Goal: Task Accomplishment & Management: Manage account settings

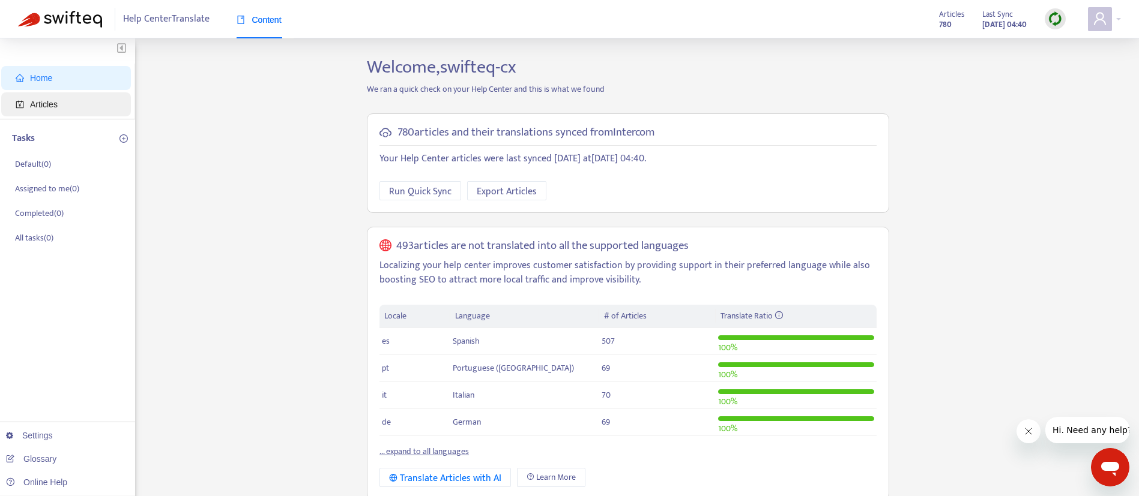
click at [58, 100] on span "Articles" at bounding box center [69, 104] width 106 height 24
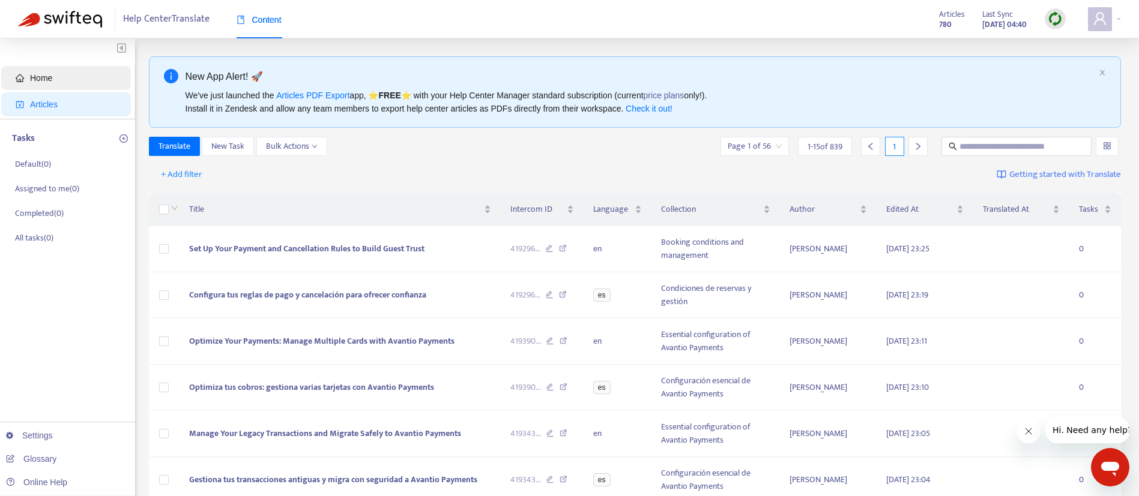
click at [48, 87] on span "Home" at bounding box center [69, 78] width 106 height 24
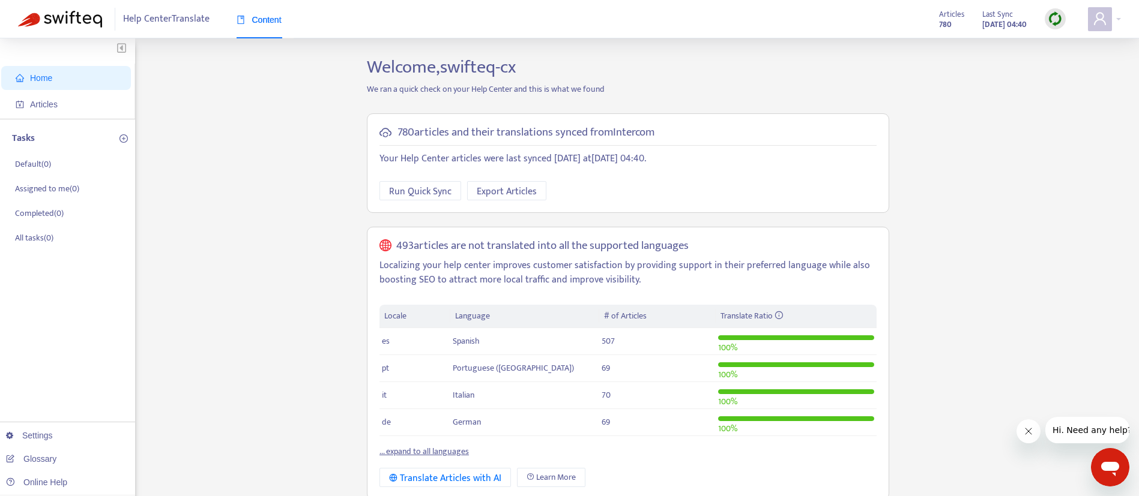
click at [1019, 155] on div "Home Articles Tasks Default ( 0 ) Assigned to me ( 0 ) Completed ( 0 ) All task…" at bounding box center [569, 407] width 1103 height 702
click at [581, 155] on p "Your Help Center articles were last synced today at October 15, 2025 04:40 ." at bounding box center [627, 159] width 497 height 14
click at [713, 166] on div "780 articles and their translations synced from Intercom Your Help Center artic…" at bounding box center [628, 163] width 522 height 100
click at [719, 154] on p "Your Help Center articles were last synced today at October 15, 2025 04:40 ." at bounding box center [627, 159] width 497 height 14
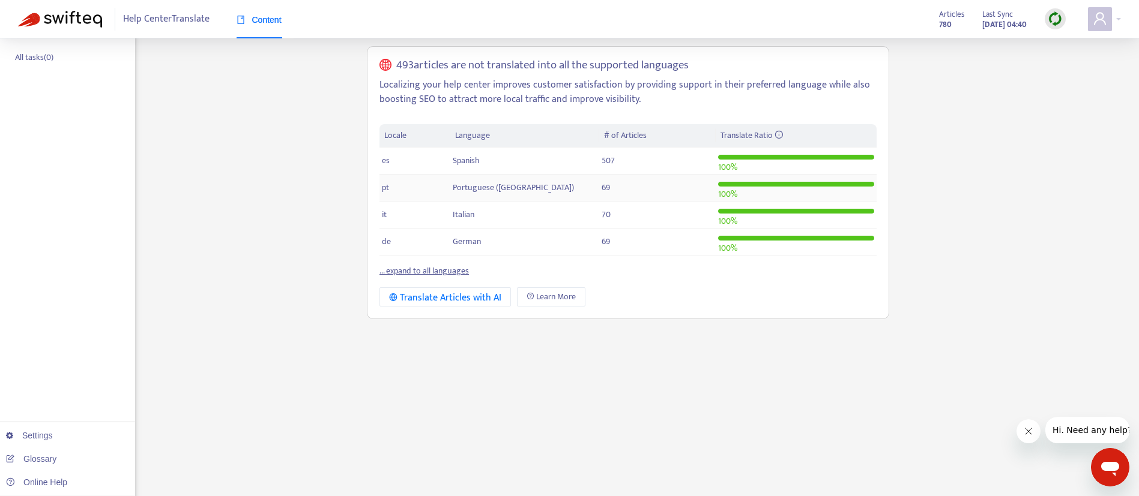
click at [719, 154] on tbody "es Spanish 507 100 % pt Portuguese (Portugal) 69 100 % it Italian 70 100 % de G…" at bounding box center [627, 202] width 497 height 108
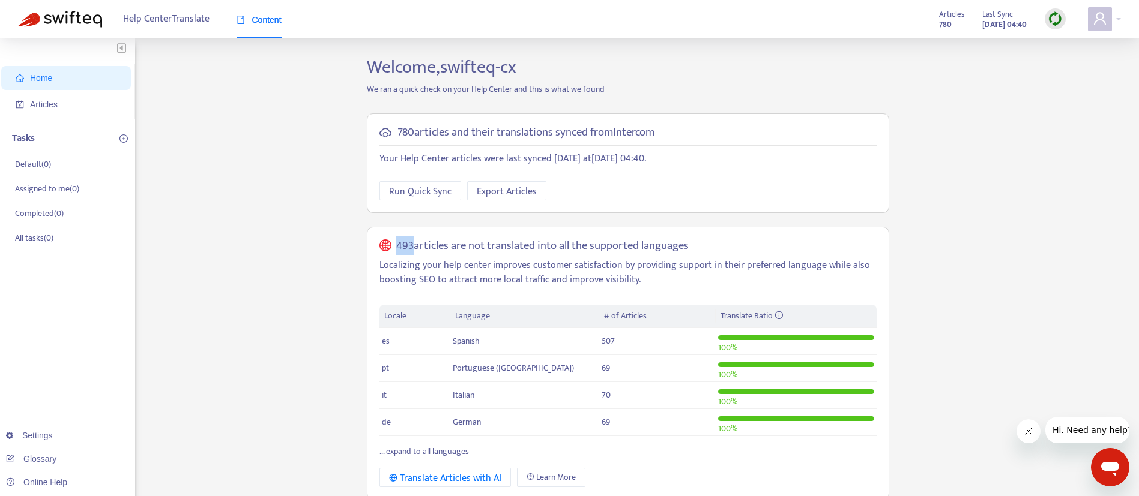
drag, startPoint x: 719, startPoint y: 154, endPoint x: 699, endPoint y: 180, distance: 32.1
click at [699, 180] on div "780 articles and their translations synced from Intercom Your Help Center artic…" at bounding box center [628, 306] width 540 height 405
click at [65, 113] on span "Articles" at bounding box center [69, 104] width 106 height 24
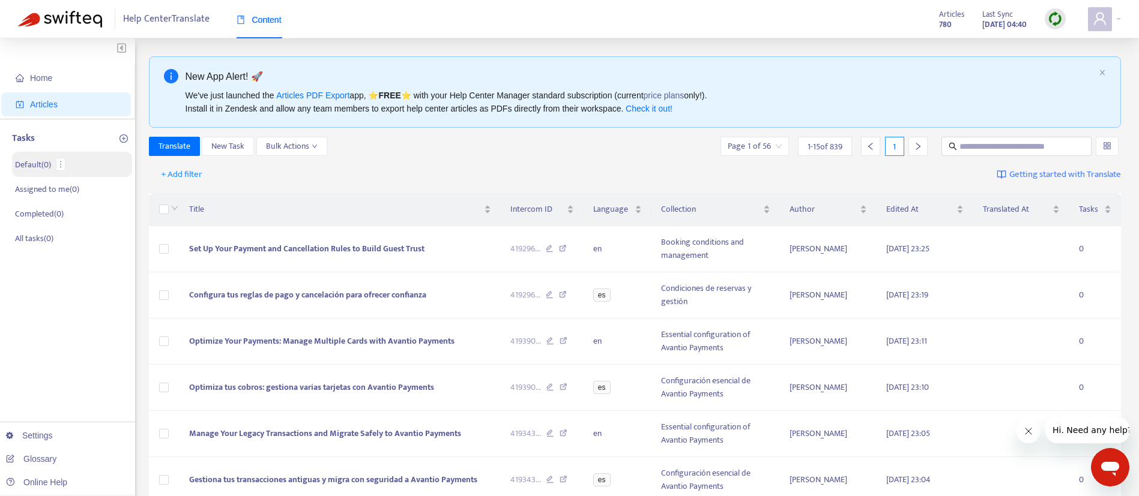
click at [50, 157] on li "Default ( 0 )" at bounding box center [72, 164] width 120 height 25
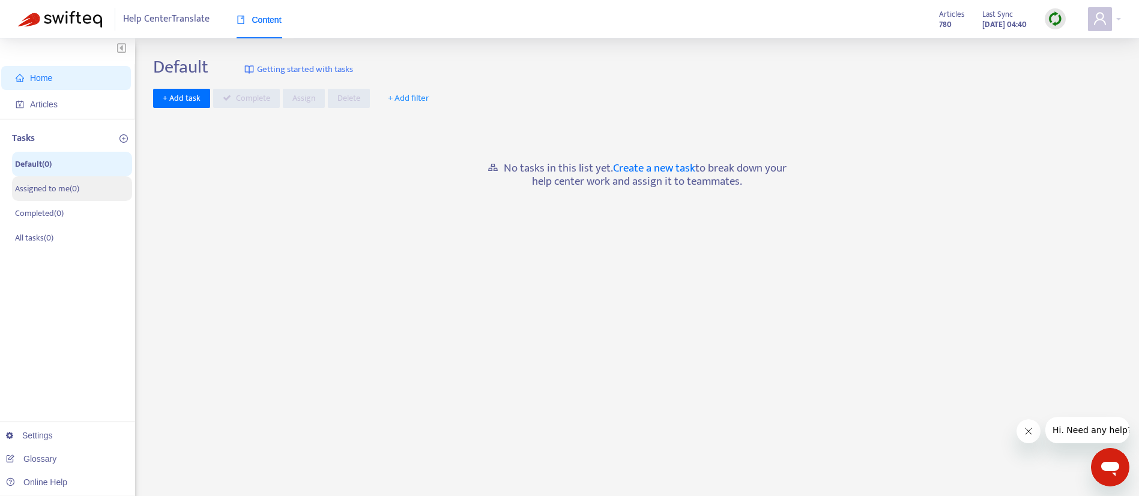
click at [38, 188] on p "Assigned to me ( 0 )" at bounding box center [47, 189] width 64 height 13
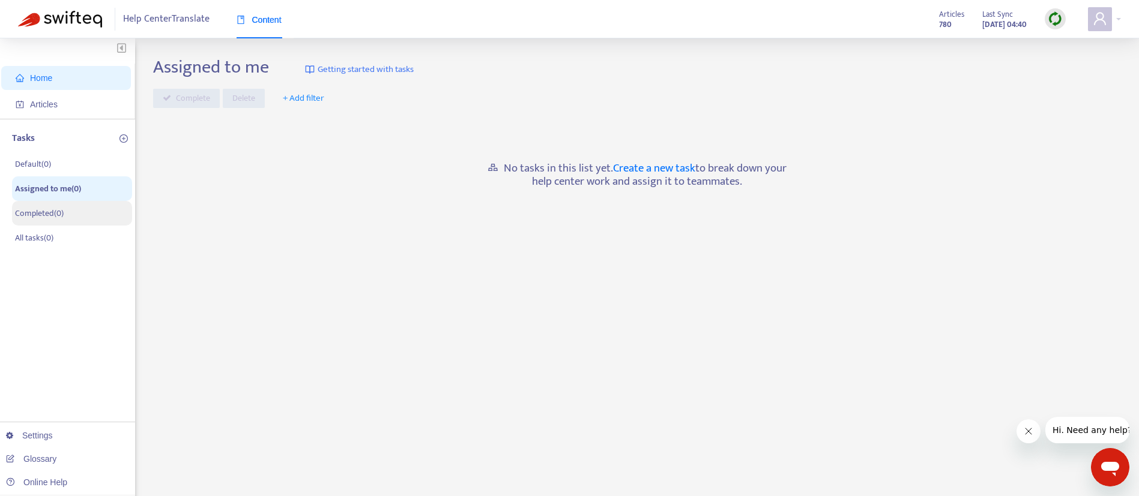
click at [36, 207] on p "Completed ( 0 )" at bounding box center [39, 213] width 49 height 13
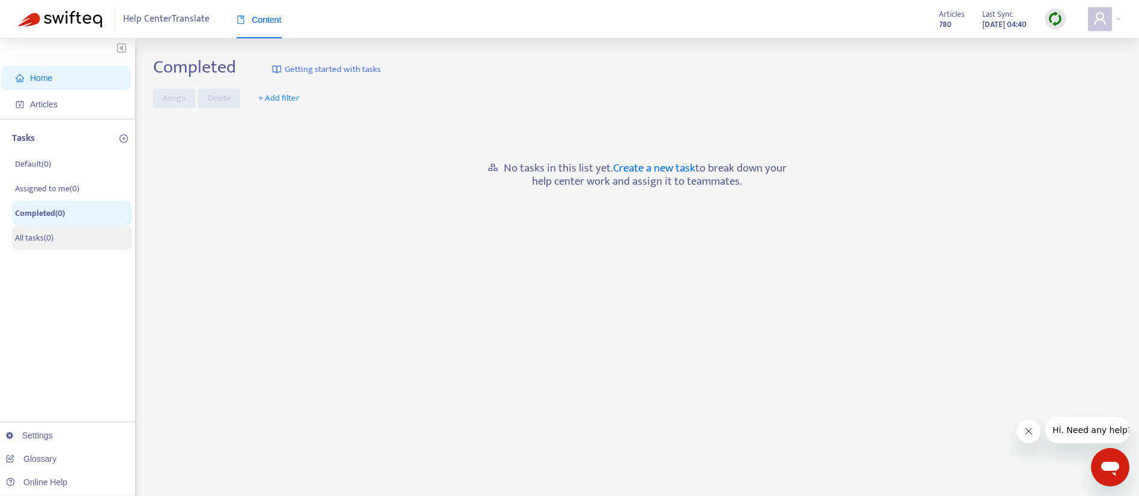
click at [26, 237] on p "All tasks ( 0 )" at bounding box center [34, 238] width 38 height 13
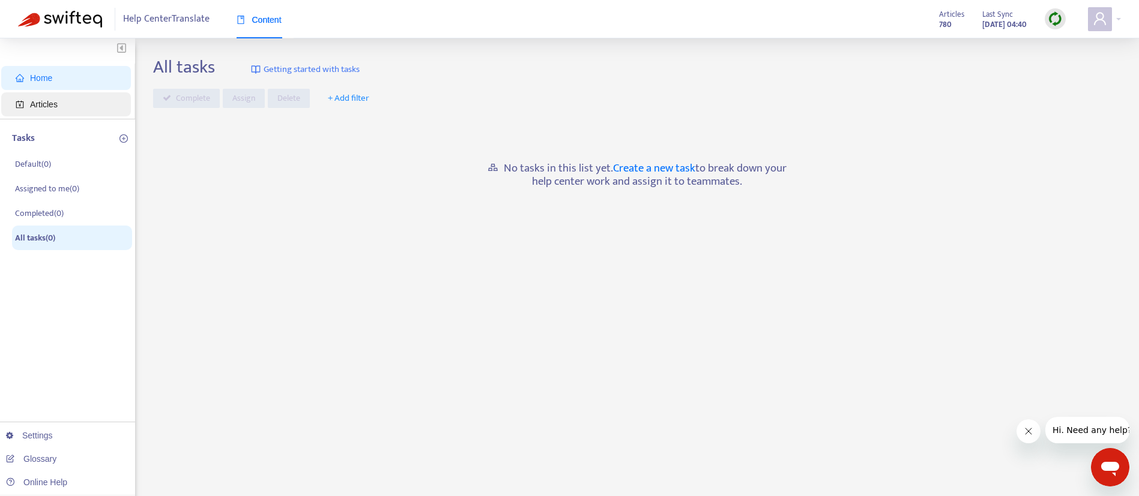
click at [74, 109] on span "Articles" at bounding box center [69, 104] width 106 height 24
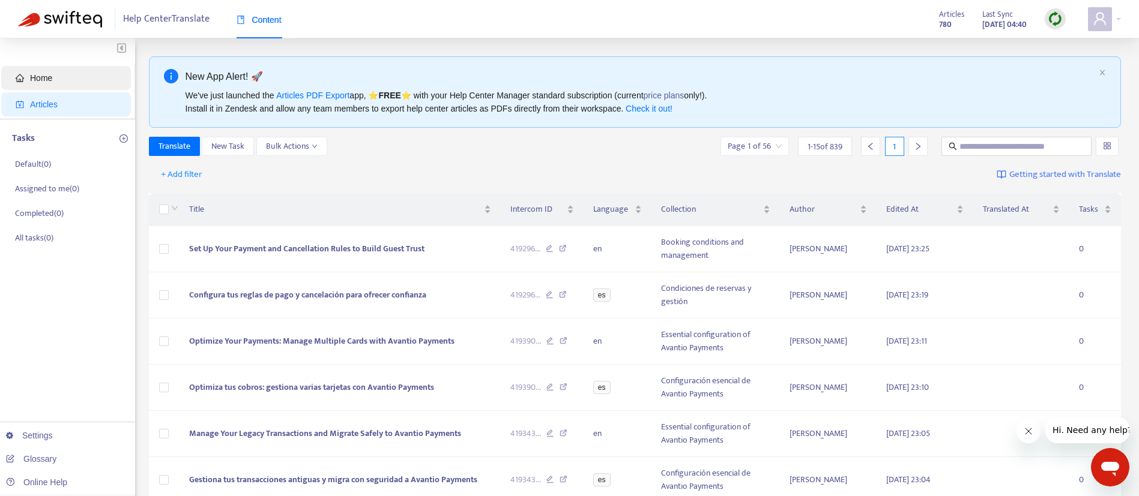
click at [58, 78] on span "Home" at bounding box center [69, 78] width 106 height 24
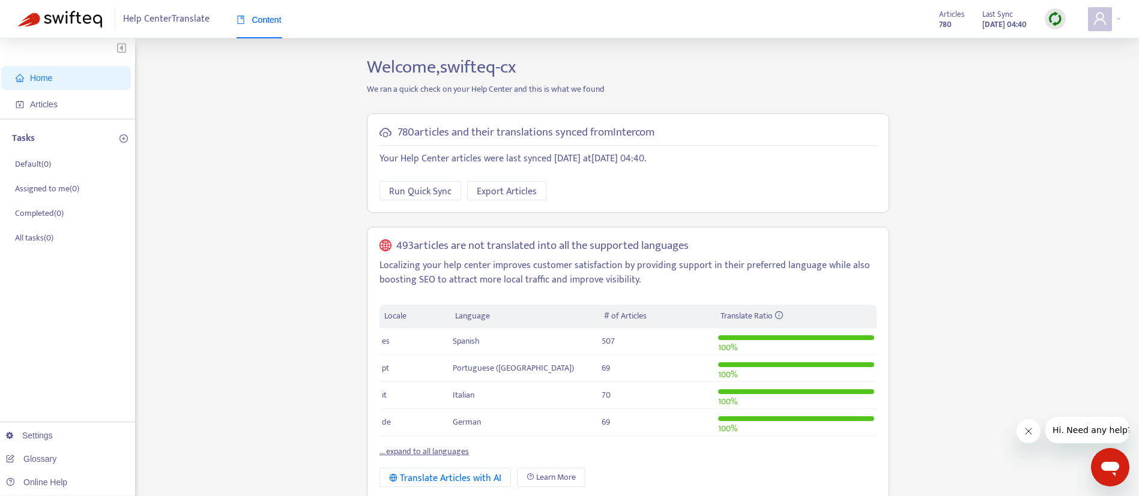
click at [938, 250] on div "Home Articles Tasks Default ( 0 ) Assigned to me ( 0 ) Completed ( 0 ) All task…" at bounding box center [569, 407] width 1103 height 702
click at [53, 436] on link "Settings" at bounding box center [29, 436] width 47 height 10
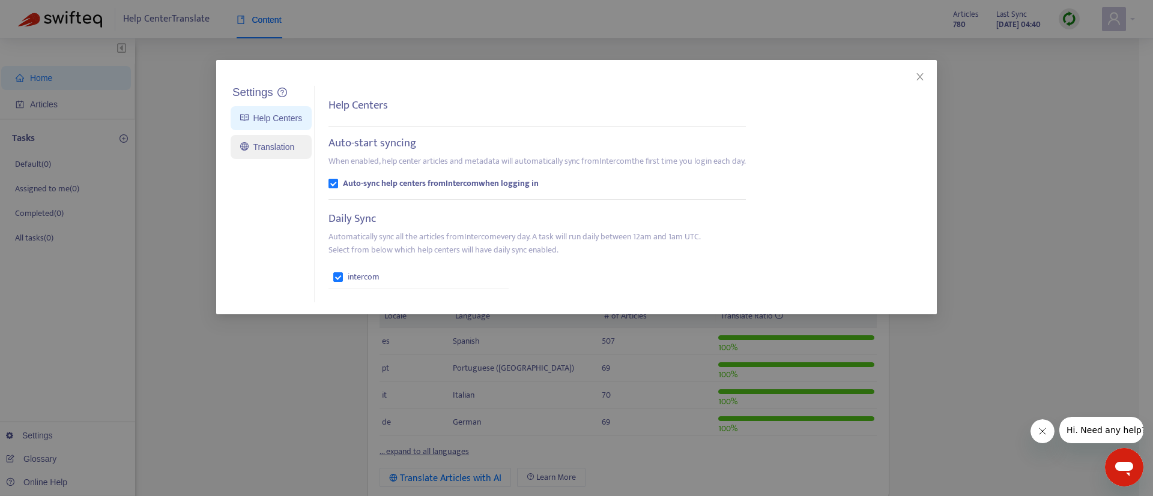
click at [282, 151] on link "Translation" at bounding box center [267, 147] width 54 height 10
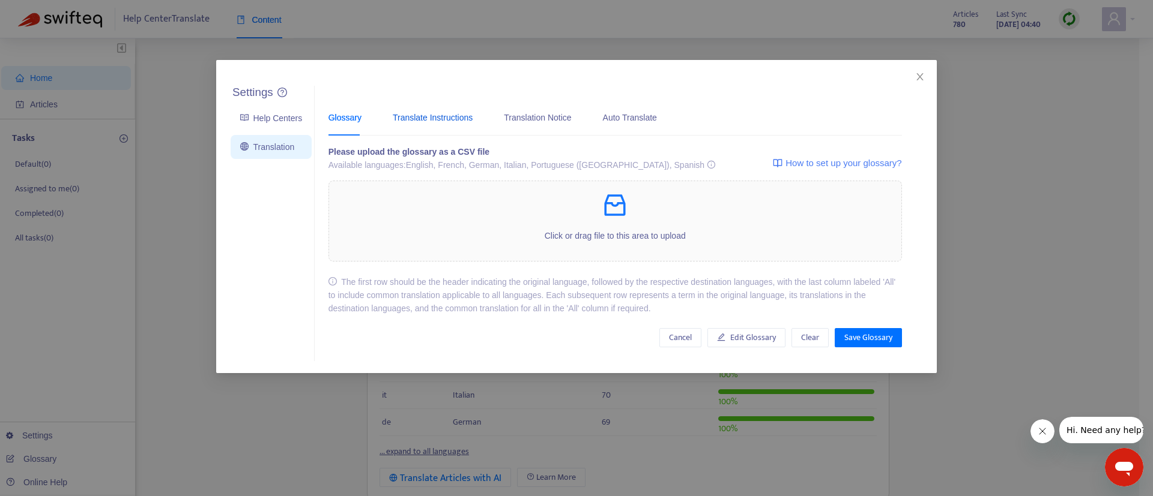
click at [413, 113] on div "Translate Instructions" at bounding box center [433, 117] width 80 height 13
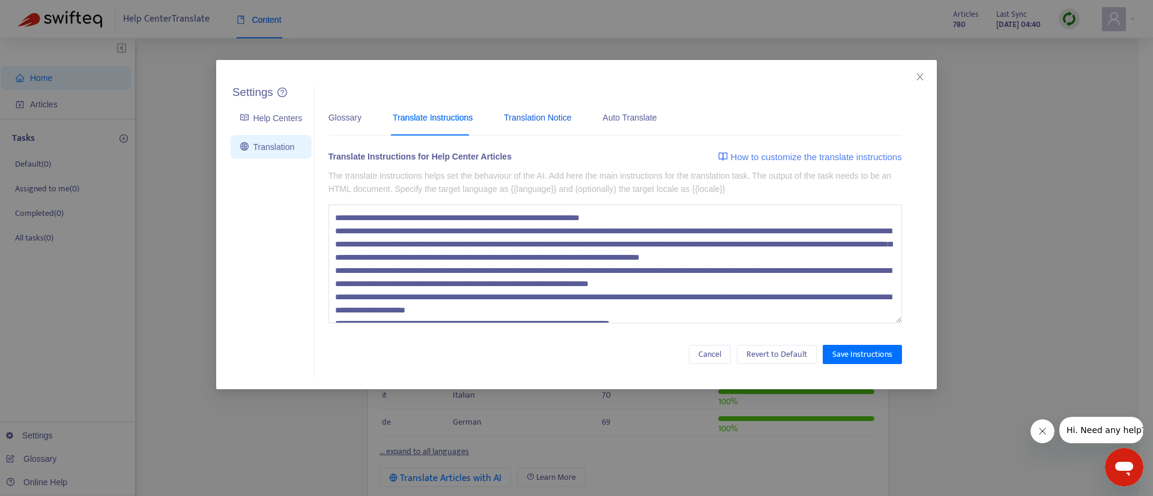
click at [519, 116] on div "Translation Notice" at bounding box center [537, 117] width 67 height 13
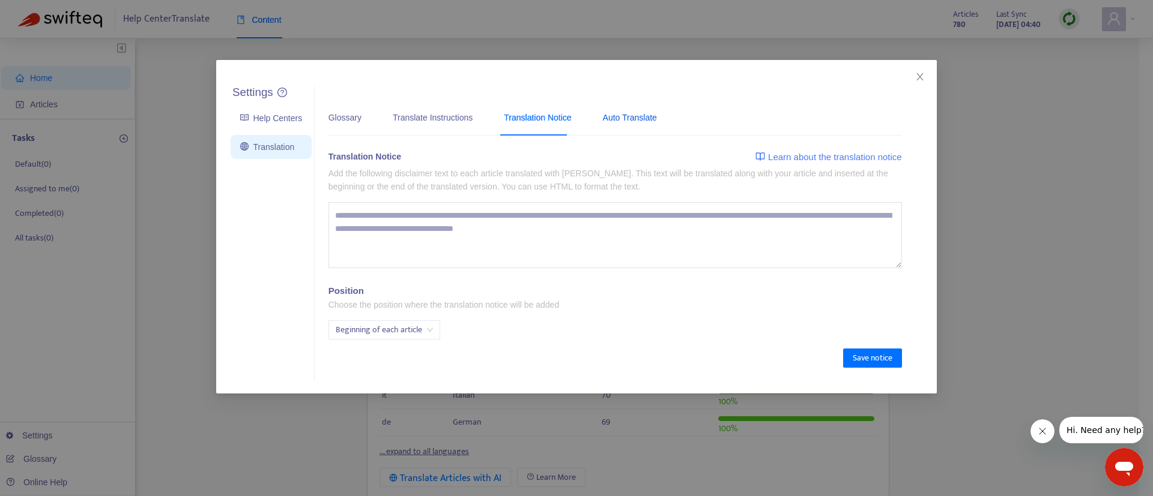
click at [610, 118] on div "Auto Translate" at bounding box center [630, 117] width 54 height 13
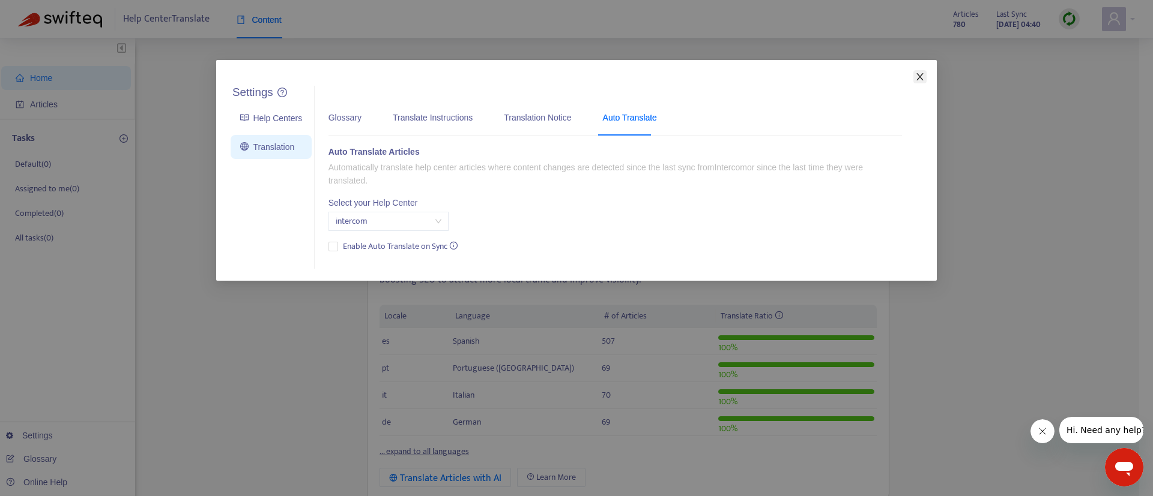
click at [914, 72] on span "Close" at bounding box center [919, 77] width 13 height 10
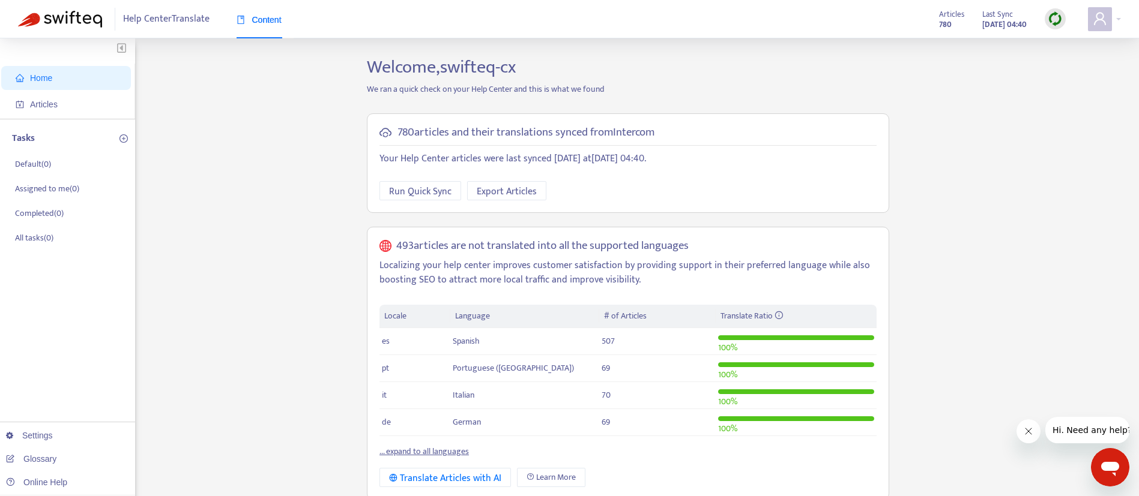
click at [903, 136] on div "Home Articles Tasks Default ( 0 ) Assigned to me ( 0 ) Completed ( 0 ) All task…" at bounding box center [569, 407] width 1103 height 702
click at [87, 100] on span "Articles" at bounding box center [69, 104] width 106 height 24
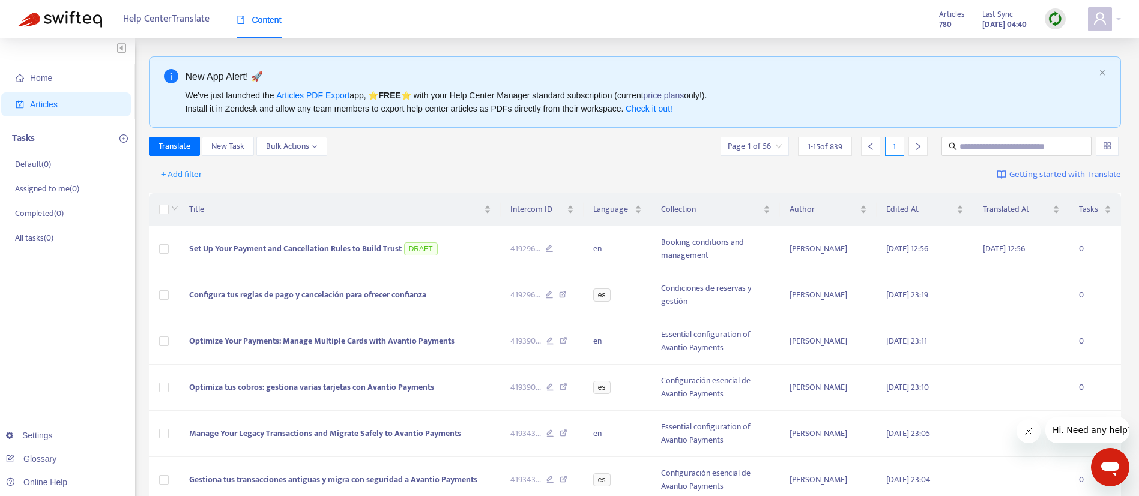
click at [396, 153] on div "Translate New Task Bulk Actions Page 1 of 56 1 - 15 of 839 1" at bounding box center [635, 146] width 973 height 19
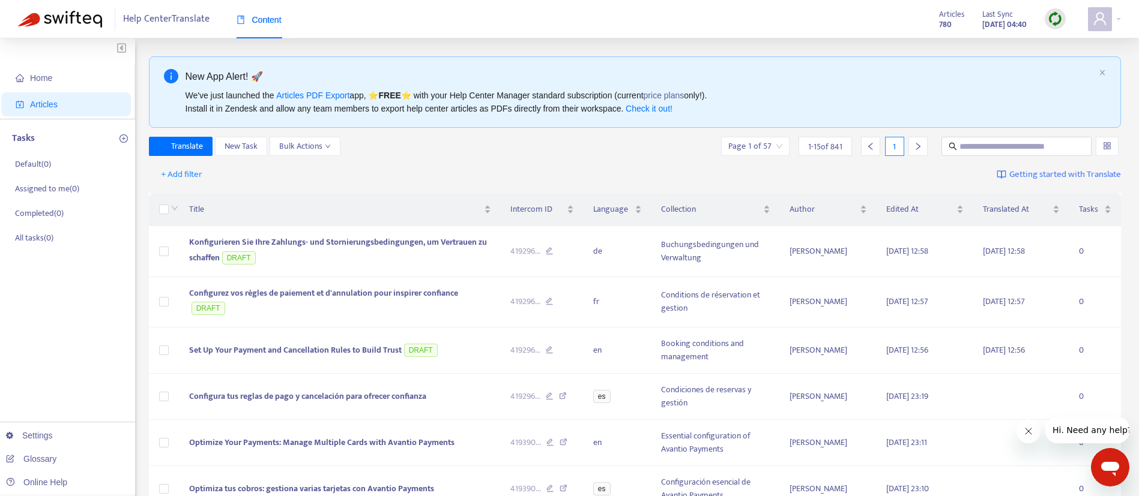
click at [534, 161] on div "+ Add filter Getting started with Translate" at bounding box center [635, 175] width 973 height 28
